Goal: Task Accomplishment & Management: Complete application form

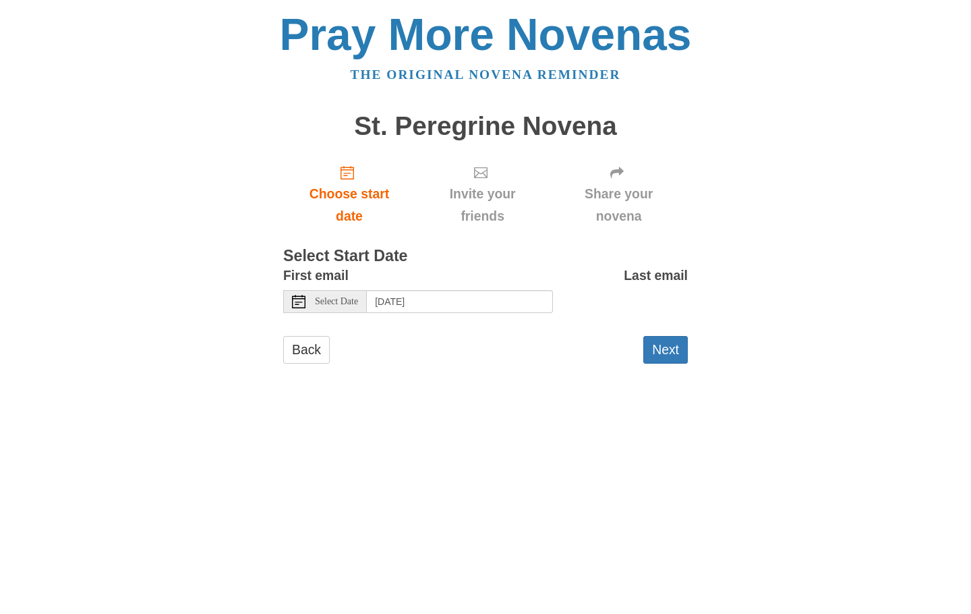
click at [335, 297] on span "Select Date" at bounding box center [336, 301] width 43 height 9
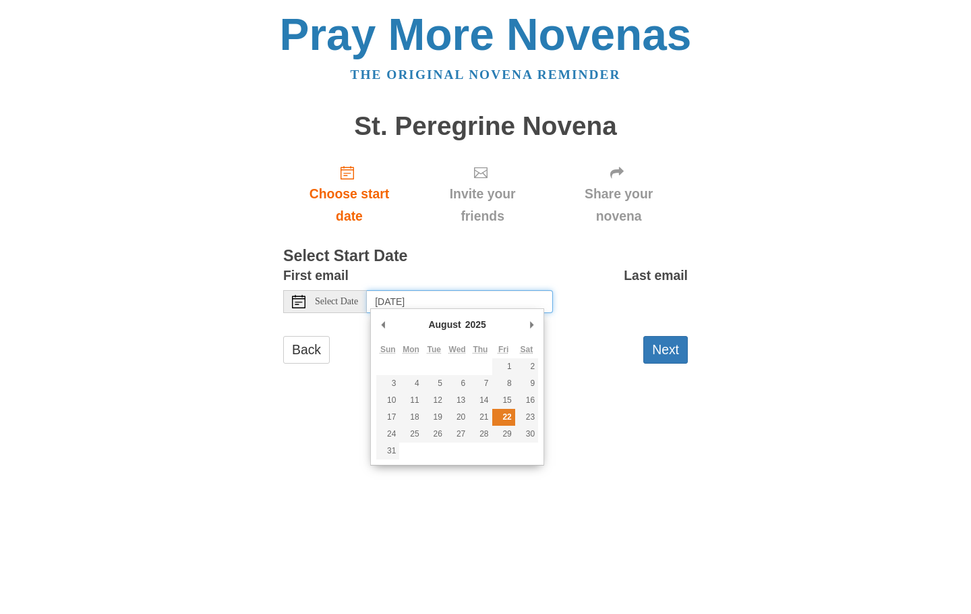
type input "Friday, August 22nd"
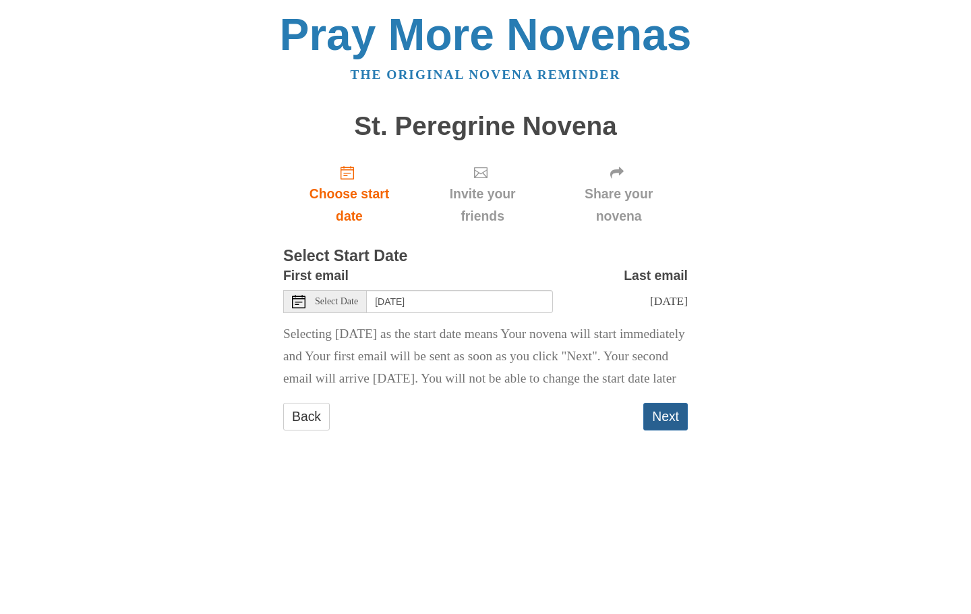
click at [669, 430] on button "Next" at bounding box center [666, 417] width 45 height 28
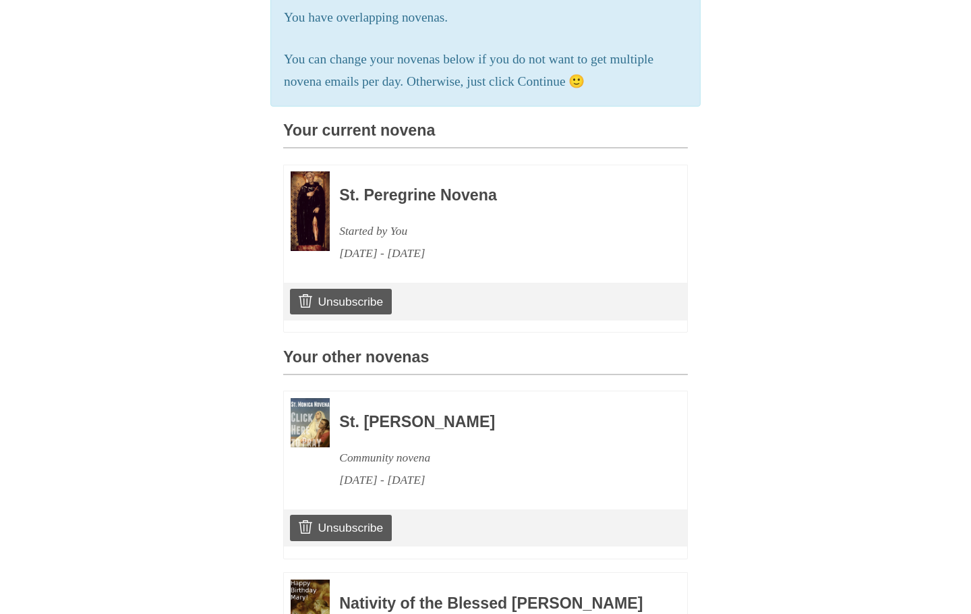
scroll to position [286, 0]
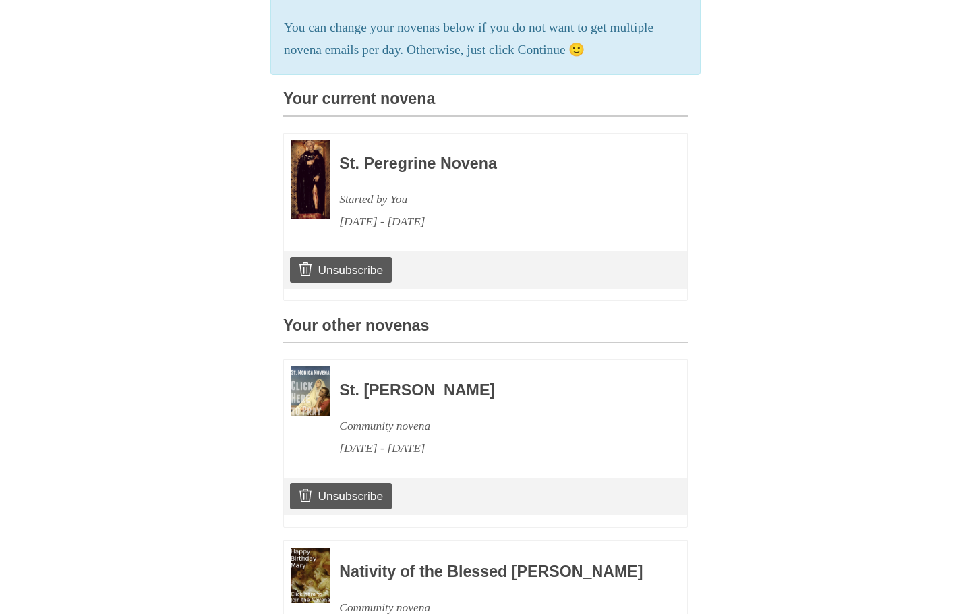
click at [399, 161] on h3 "St. Peregrine Novena" at bounding box center [495, 164] width 312 height 18
click at [314, 163] on img at bounding box center [310, 180] width 39 height 80
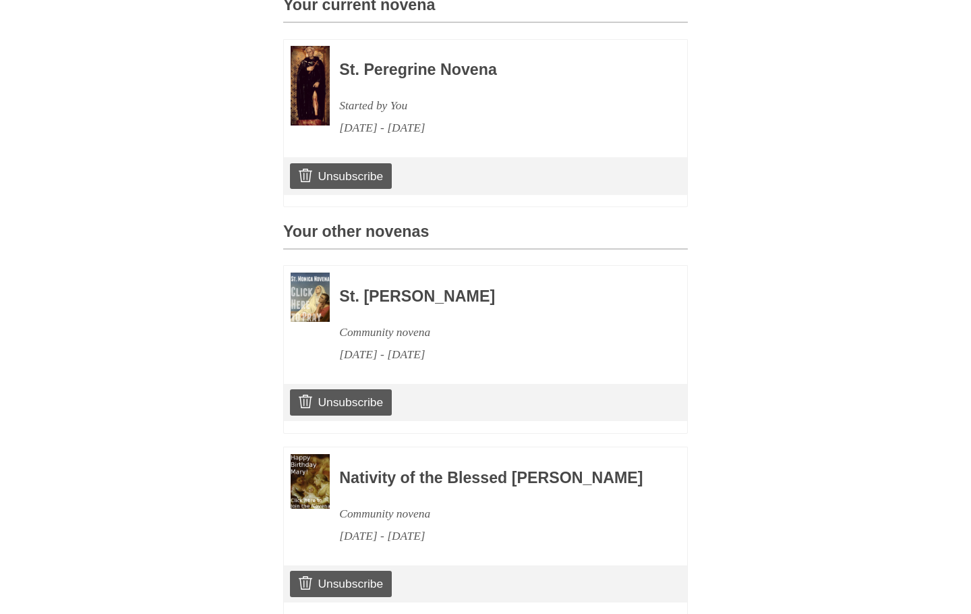
scroll to position [387, 0]
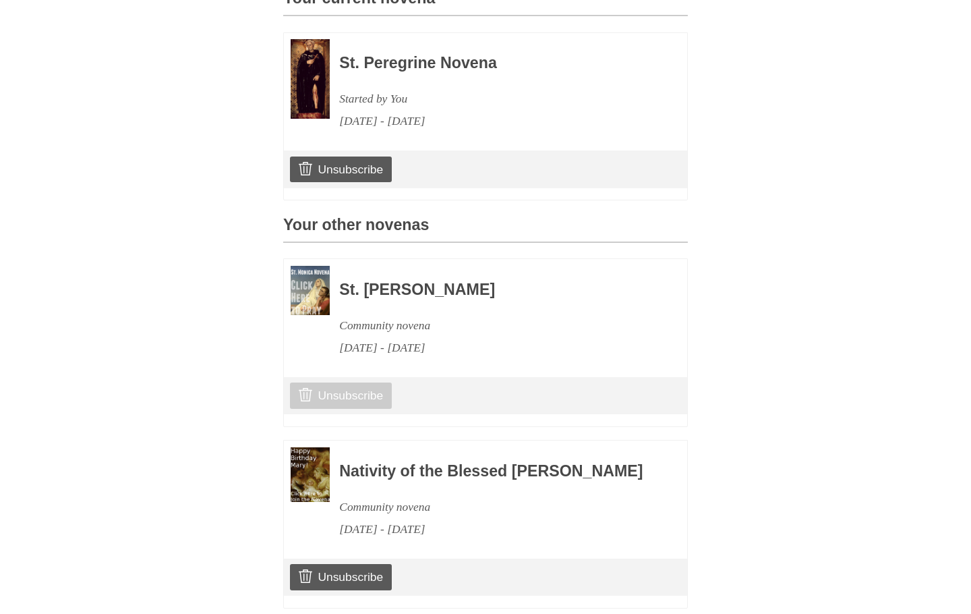
click at [368, 384] on link "Unsubscribe" at bounding box center [341, 396] width 102 height 26
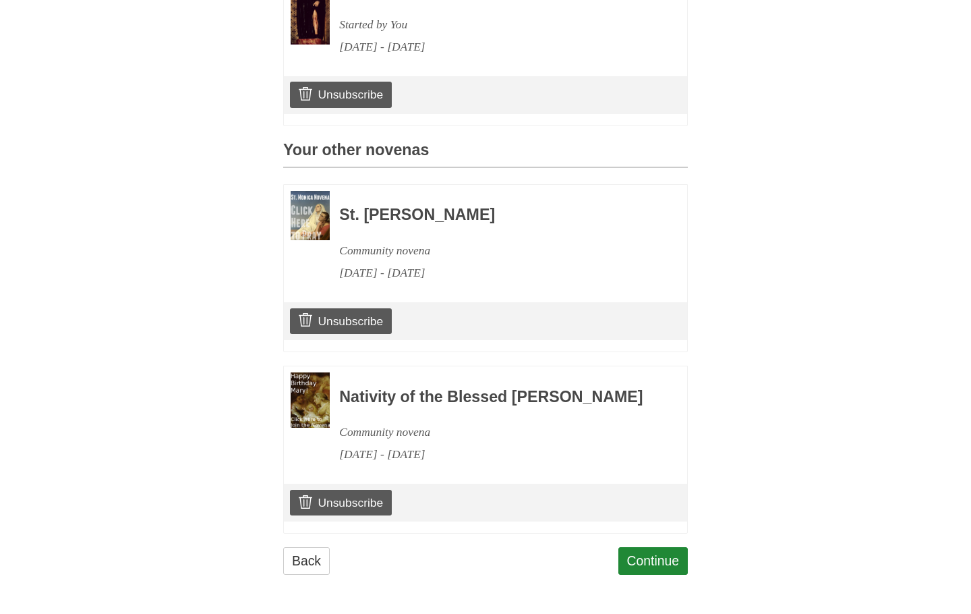
scroll to position [528, 0]
click at [360, 502] on link "Unsubscribe" at bounding box center [341, 503] width 102 height 26
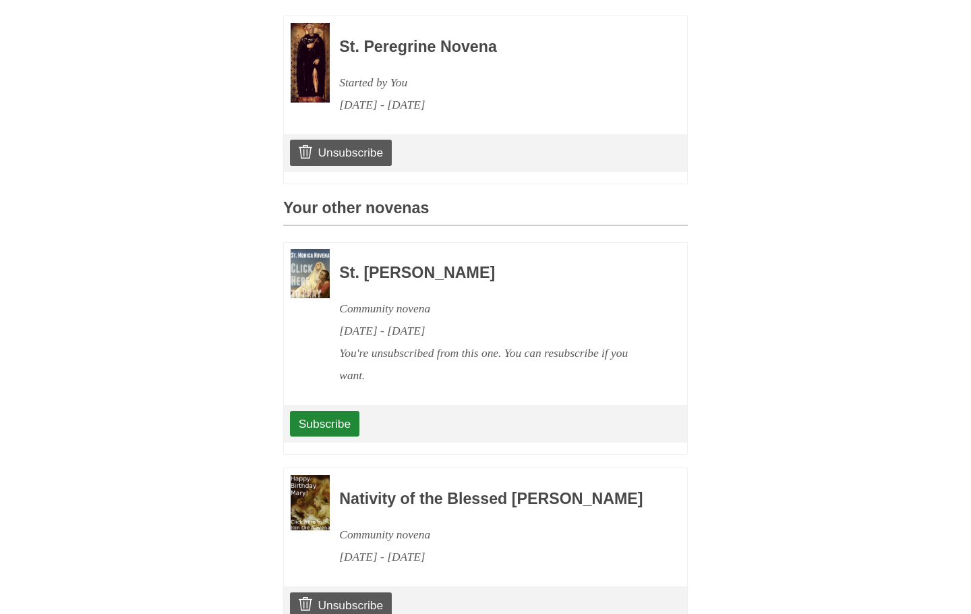
scroll to position [441, 0]
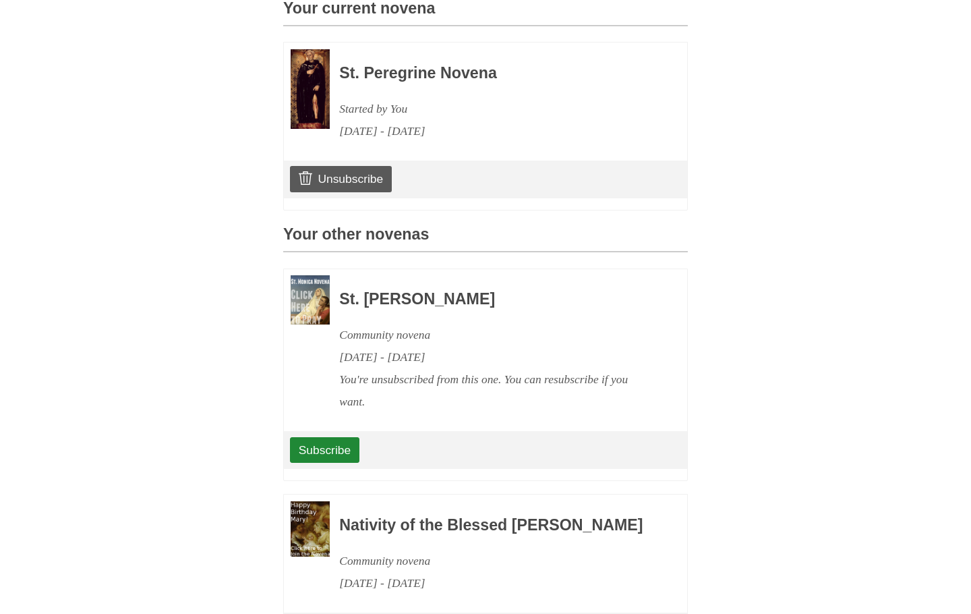
click at [565, 309] on div "St. Monica Novena Community novena August 18, 2025 - August 27, 2025 You're uns…" at bounding box center [495, 344] width 312 height 138
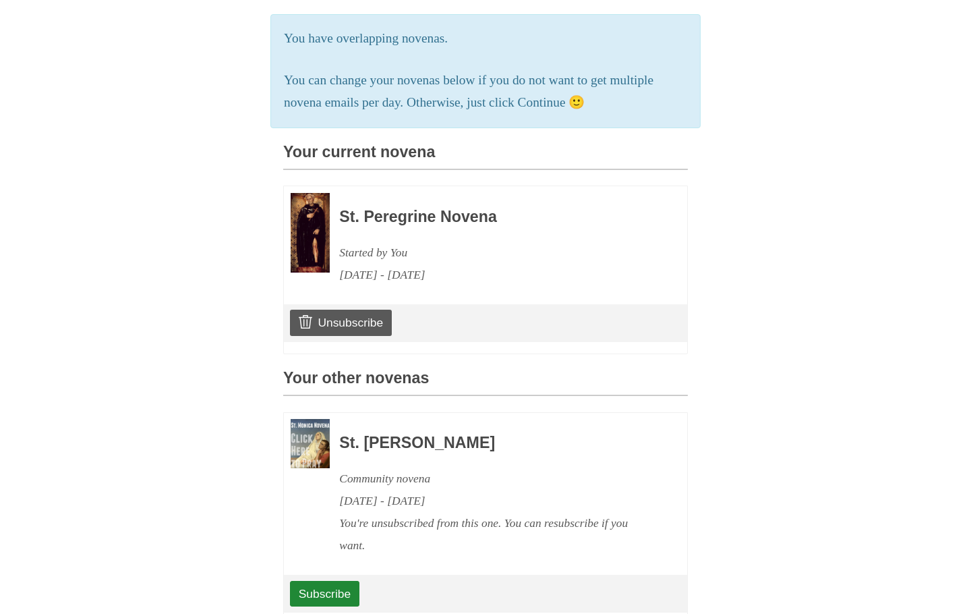
click at [504, 249] on div "Started by You" at bounding box center [495, 253] width 312 height 22
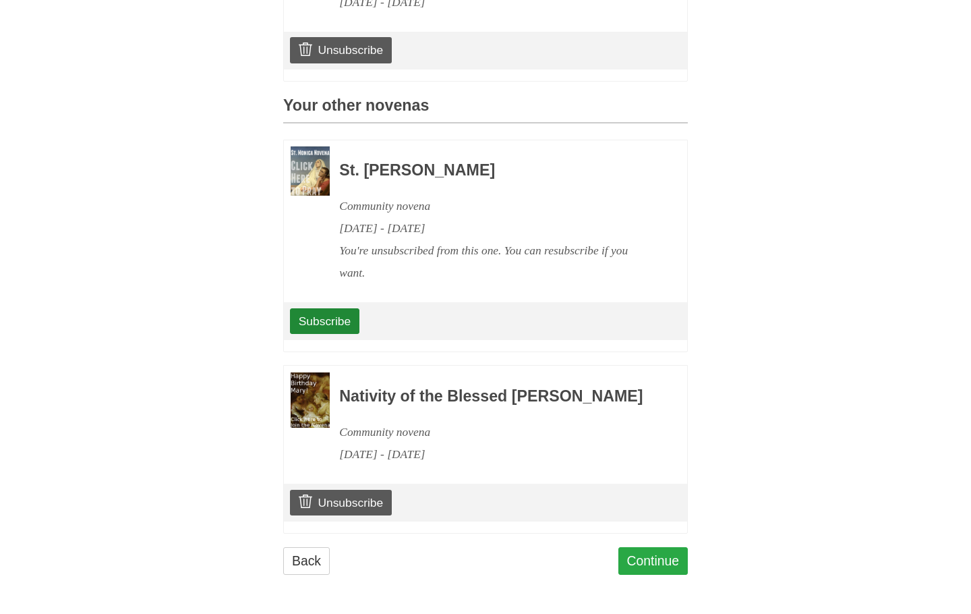
scroll to position [573, 0]
click at [664, 554] on link "Continue" at bounding box center [654, 561] width 70 height 28
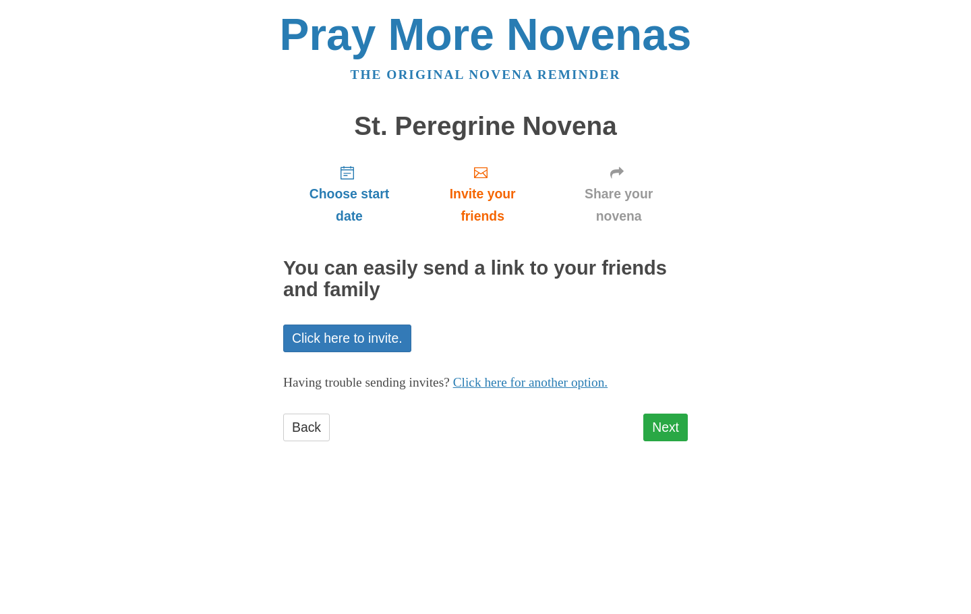
click at [671, 420] on link "Next" at bounding box center [666, 428] width 45 height 28
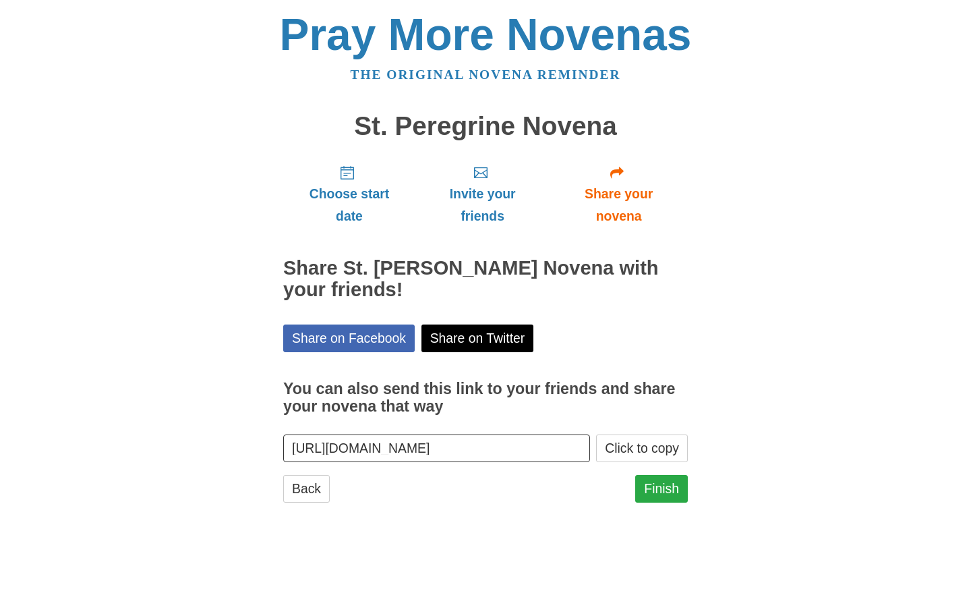
click at [667, 480] on link "Finish" at bounding box center [661, 489] width 53 height 28
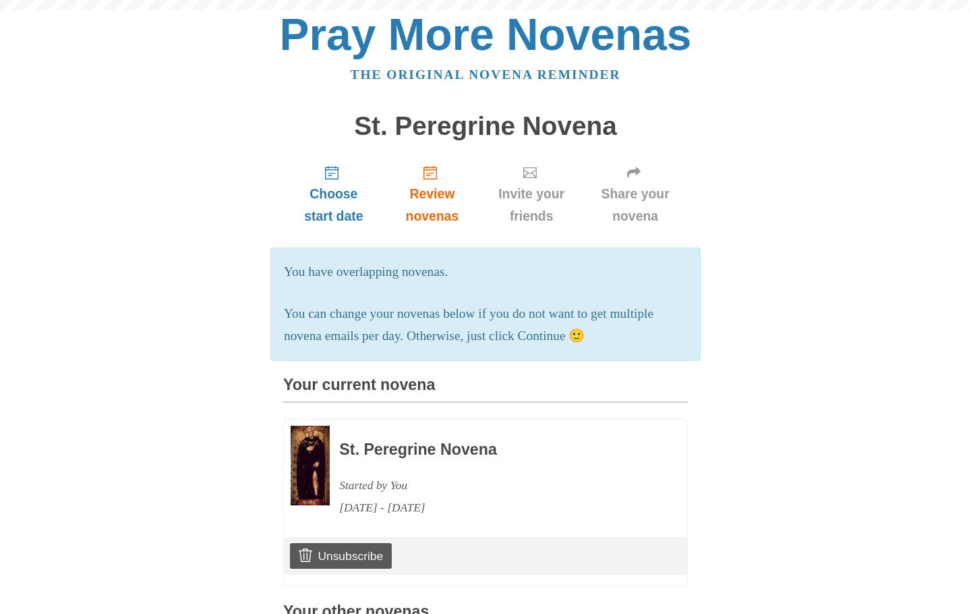
scroll to position [528, 0]
